Goal: Go to known website: Access a specific website the user already knows

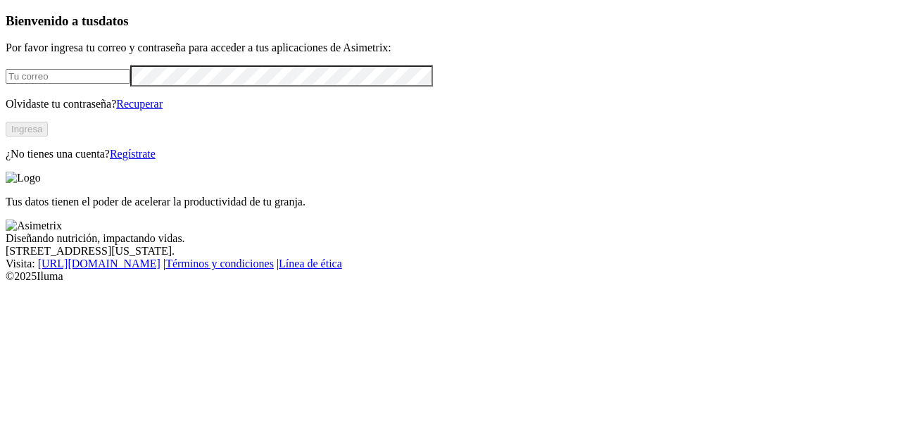
type input "[EMAIL_ADDRESS][DOMAIN_NAME]"
click at [48, 137] on button "Ingresa" at bounding box center [27, 129] width 42 height 15
